Goal: Task Accomplishment & Management: Complete application form

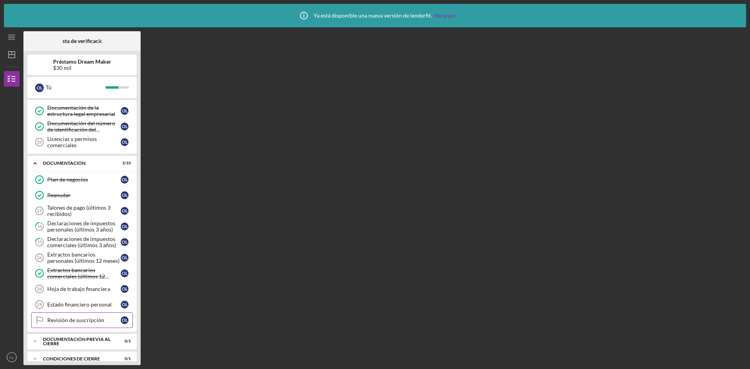
scroll to position [132, 0]
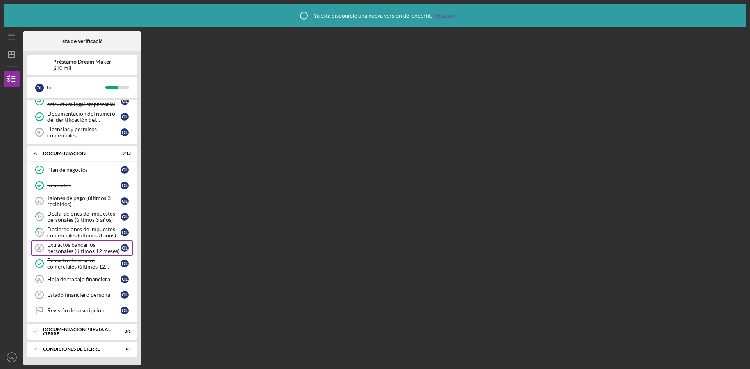
click at [80, 248] on font "Extractos bancarios personales (últimos 12 meses)" at bounding box center [83, 247] width 72 height 13
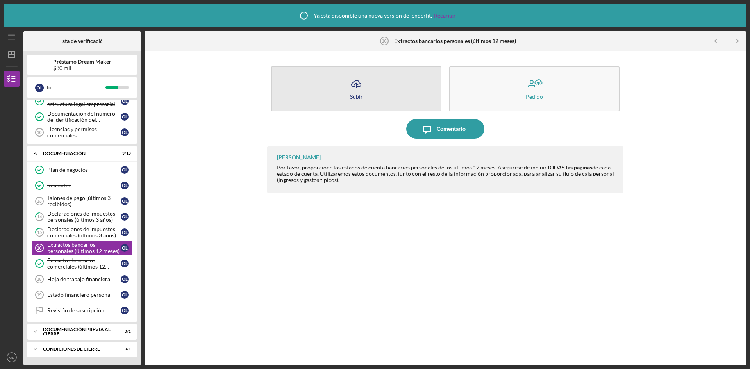
click at [363, 86] on icon "Icon/Upload" at bounding box center [357, 84] width 20 height 20
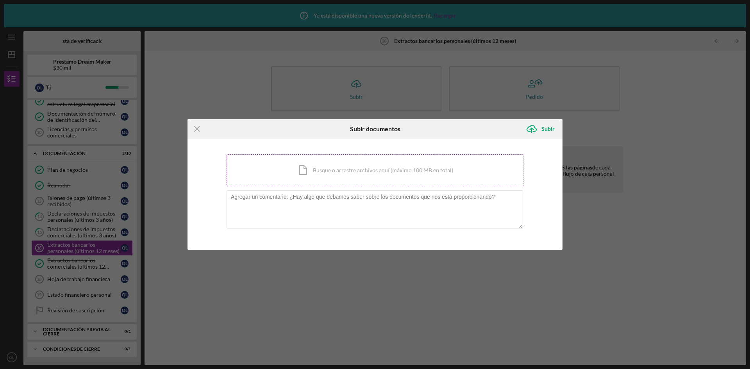
click at [330, 176] on div "Icon/Document Busque o arrastre archivos aquí (máximo 100 MB en total) Toque pa…" at bounding box center [375, 170] width 297 height 32
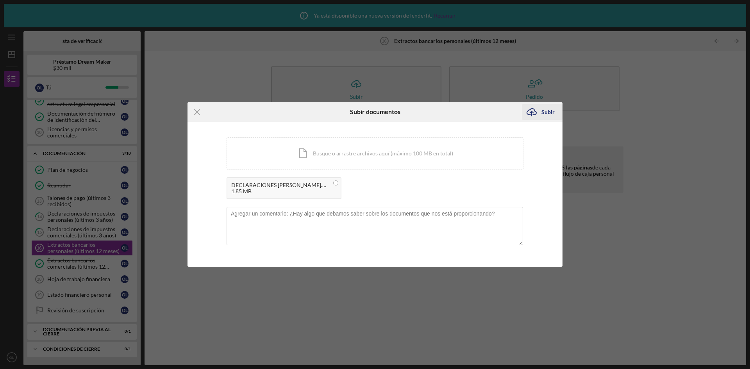
click at [551, 112] on font "Subir" at bounding box center [547, 112] width 13 height 7
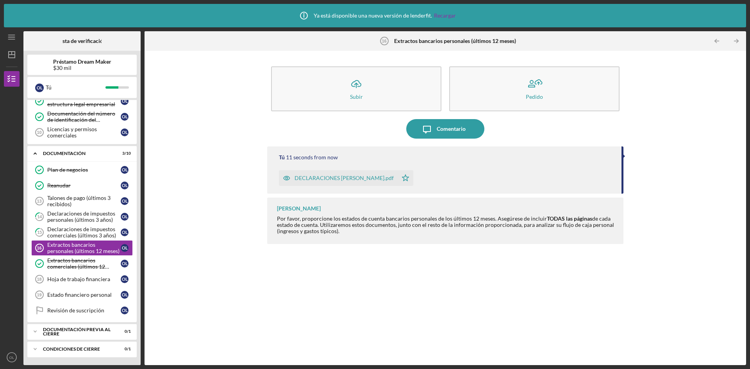
click at [347, 177] on font "DECLARACIONES [PERSON_NAME].pdf" at bounding box center [344, 178] width 99 height 7
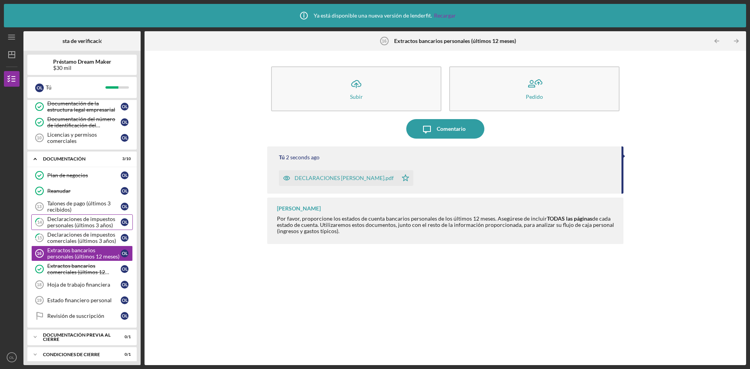
scroll to position [132, 0]
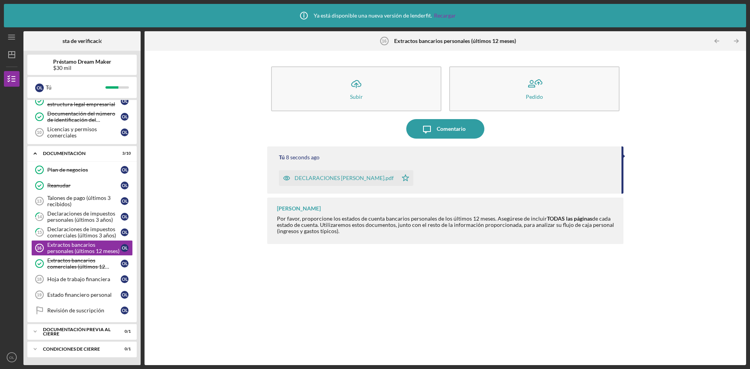
click at [511, 313] on div "Tú 8 seconds ago DECLARACIONES [PERSON_NAME].pdf Icon/Star [PERSON_NAME] Por fa…" at bounding box center [445, 250] width 356 height 207
click at [10, 34] on icon "Icon/Menu" at bounding box center [12, 38] width 18 height 18
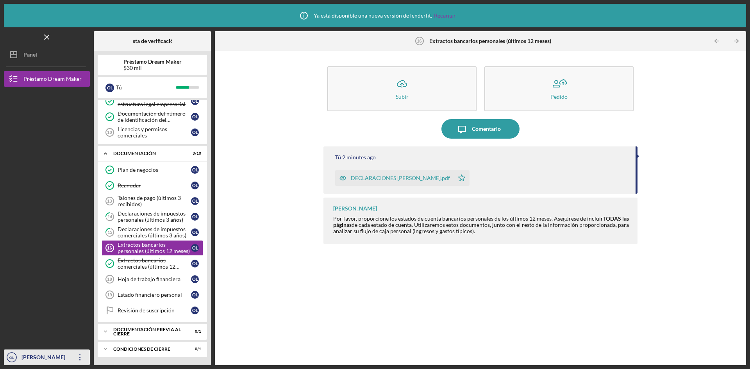
click at [82, 357] on icon "Icon/Overflow" at bounding box center [80, 358] width 20 height 20
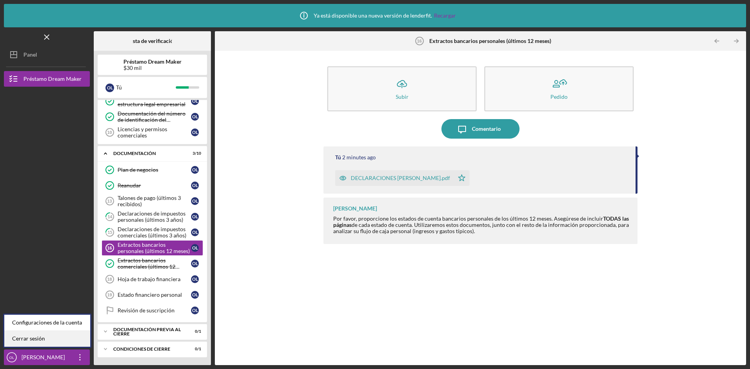
click at [25, 332] on link "Cerrar sesión" at bounding box center [47, 339] width 86 height 16
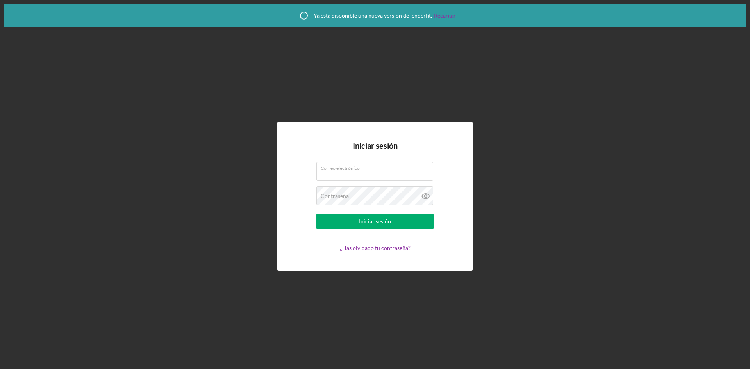
click at [359, 325] on div "Iniciar sesión Correo electrónico Contraseña Iniciar sesión ¿Has olvidado tu co…" at bounding box center [375, 196] width 742 height 338
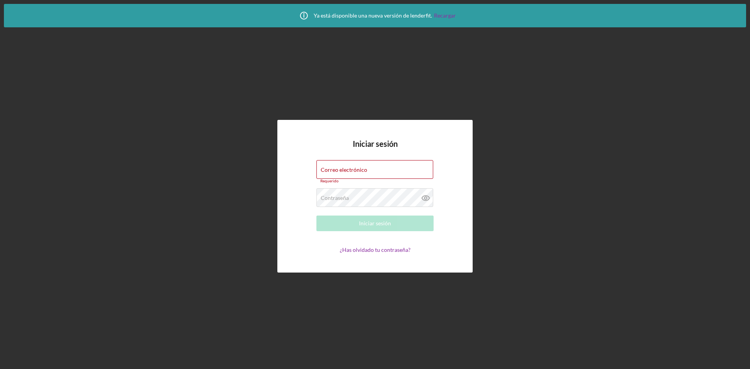
click at [381, 304] on div "Iniciar sesión Correo electrónico Requerido Contraseña Requerido Iniciar sesión…" at bounding box center [375, 196] width 742 height 338
click at [529, 177] on div "Iniciar sesión Correo electrónico Requerido Contraseña Requerido Iniciar sesión…" at bounding box center [375, 196] width 742 height 338
click at [535, 159] on div "Iniciar sesión Correo electrónico Requerido Contraseña Requerido Iniciar sesión…" at bounding box center [375, 196] width 742 height 338
